Goal: Navigation & Orientation: Go to known website

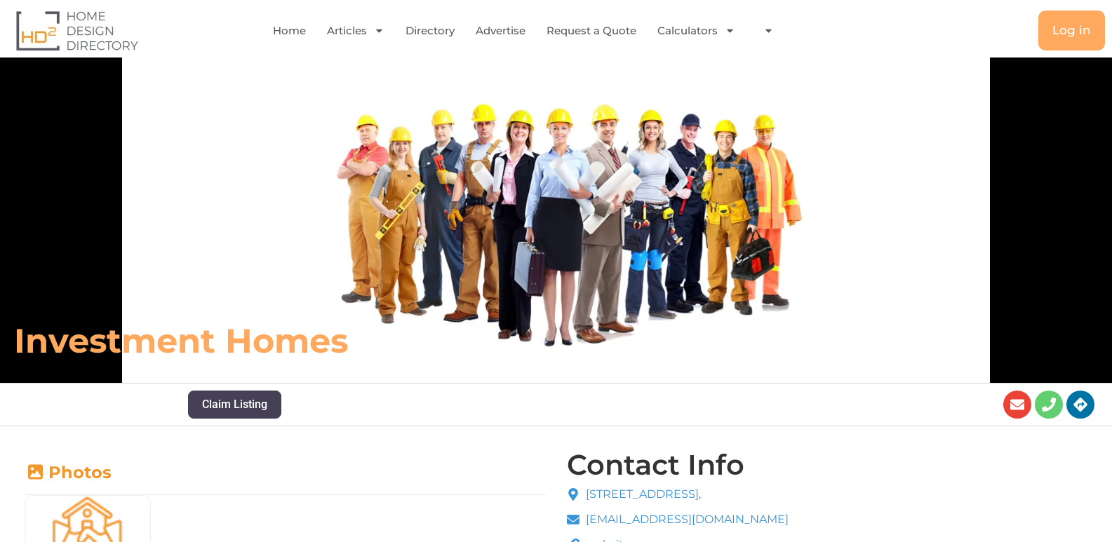
scroll to position [140, 0]
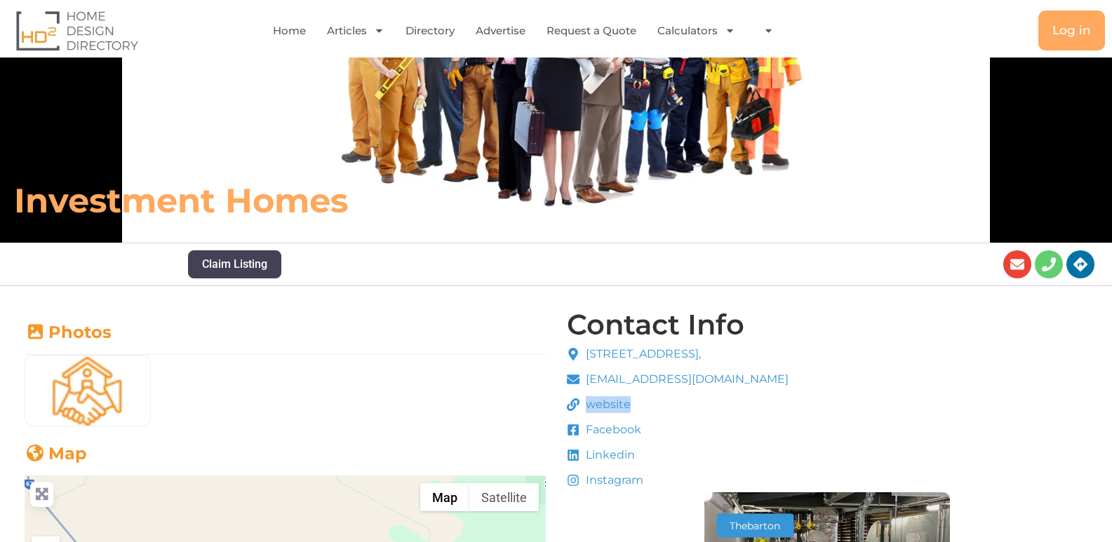
drag, startPoint x: 590, startPoint y: 407, endPoint x: 628, endPoint y: 418, distance: 40.0
click at [641, 408] on li "website" at bounding box center [678, 407] width 222 height 21
drag, startPoint x: 577, startPoint y: 457, endPoint x: 628, endPoint y: 458, distance: 51.2
click at [628, 458] on li "Linkedin" at bounding box center [678, 457] width 222 height 21
click at [625, 460] on span "Linkedin" at bounding box center [608, 455] width 53 height 17
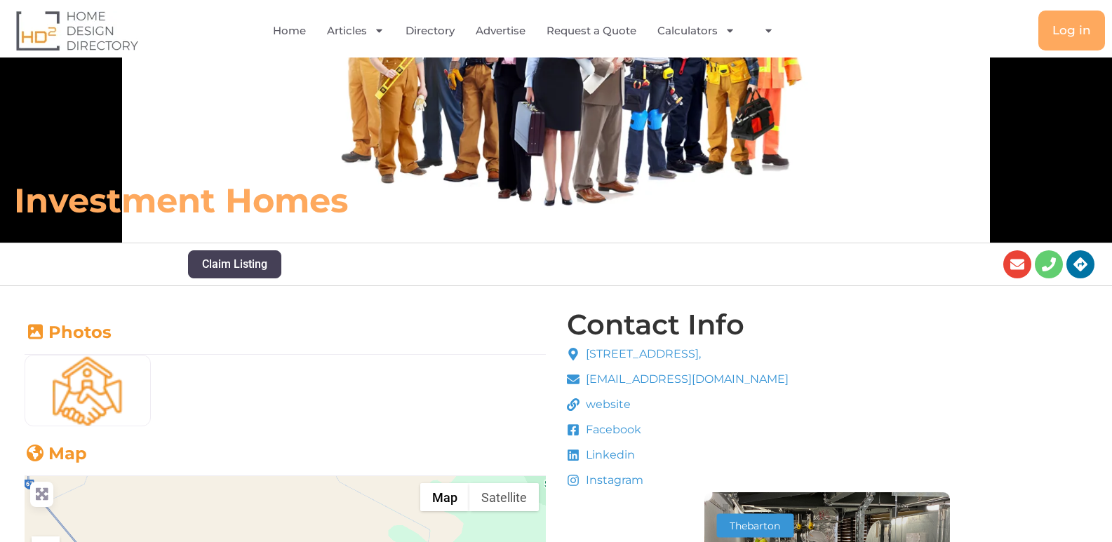
click at [607, 455] on span "Linkedin" at bounding box center [608, 455] width 53 height 17
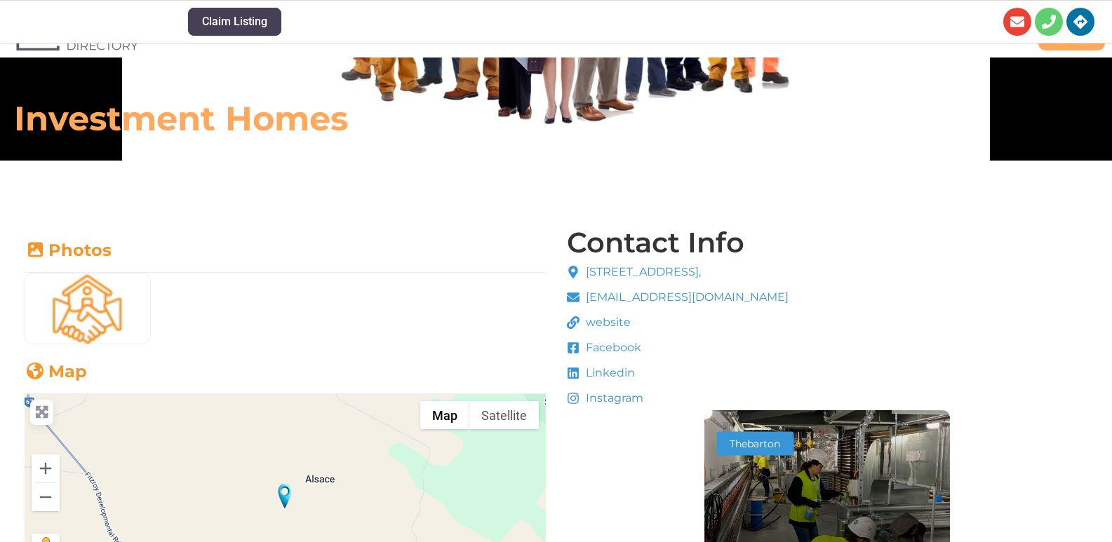
scroll to position [211, 0]
